Goal: Information Seeking & Learning: Learn about a topic

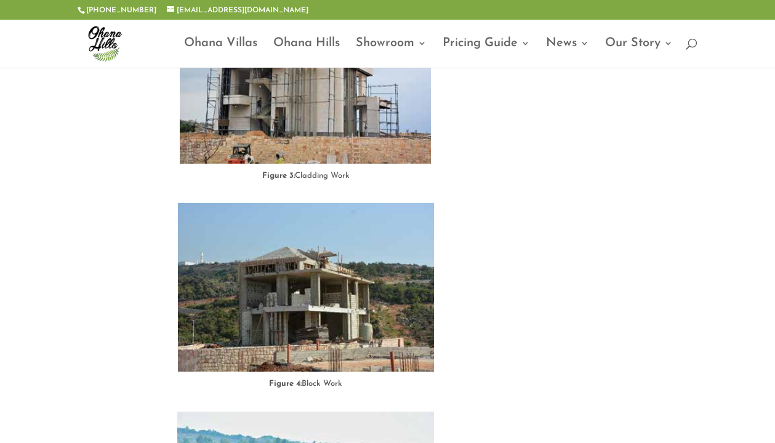
scroll to position [1276, 0]
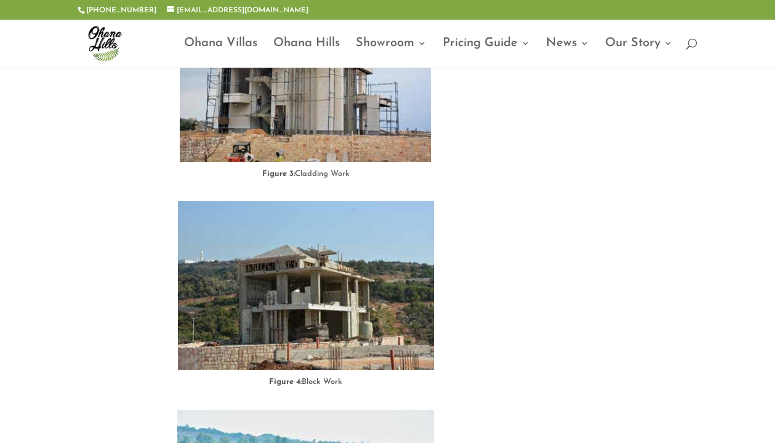
click at [322, 170] on figcaption "Figure 3: Cladding Work" at bounding box center [306, 174] width 252 height 15
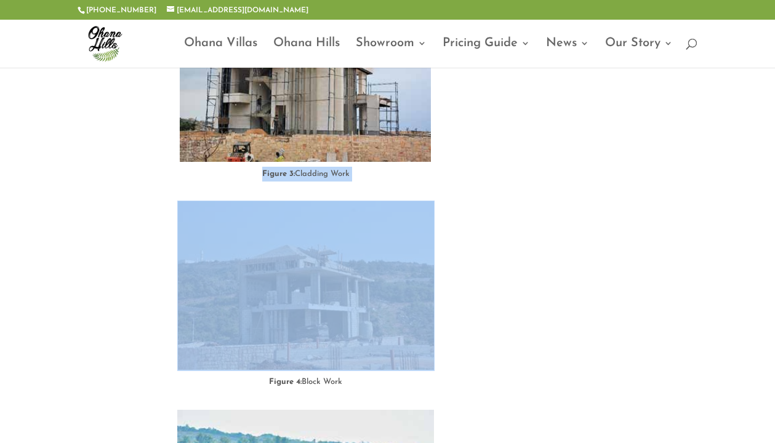
click at [322, 170] on figcaption "Figure 3: Cladding Work" at bounding box center [306, 174] width 252 height 15
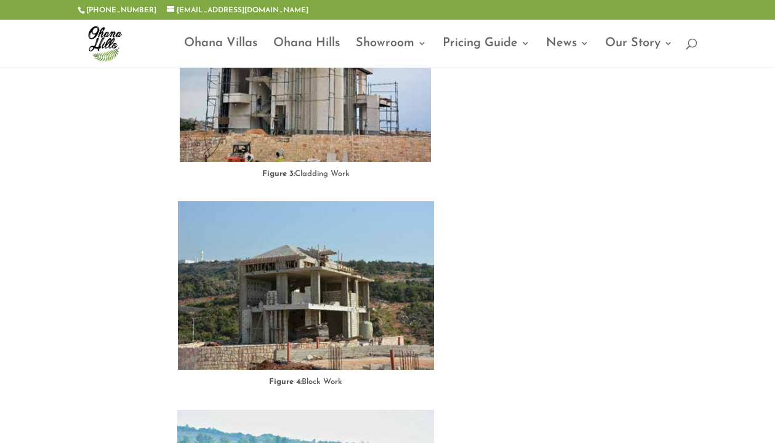
click at [329, 173] on figcaption "Figure 3: Cladding Work" at bounding box center [306, 174] width 252 height 15
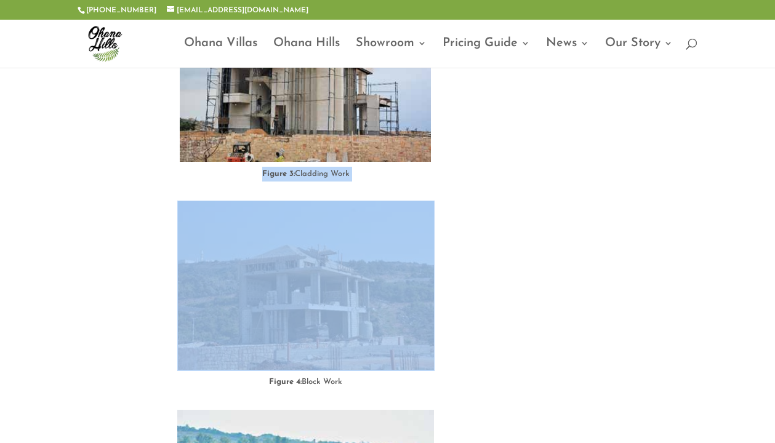
click at [329, 173] on figcaption "Figure 3: Cladding Work" at bounding box center [306, 174] width 252 height 15
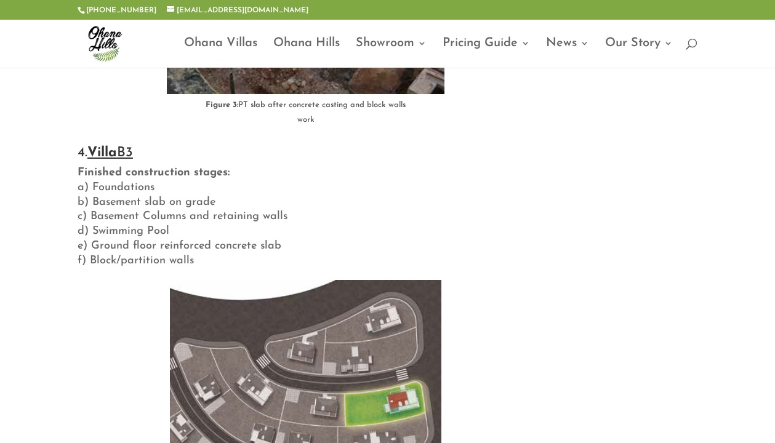
scroll to position [6624, 0]
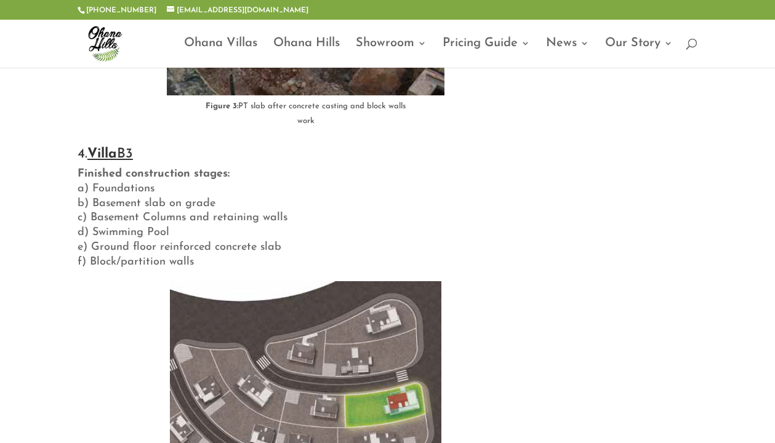
click at [236, 210] on p "Finished construction stages: a) Foundations b) Basement slab on grade c) Basem…" at bounding box center [306, 224] width 457 height 114
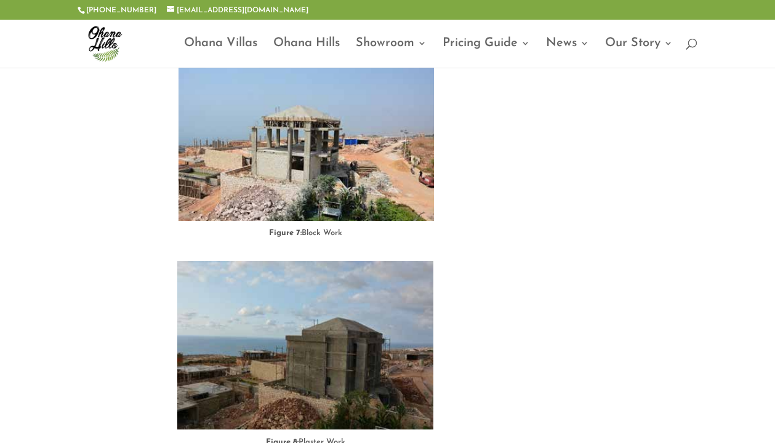
scroll to position [1901, 0]
